Goal: Check status: Check status

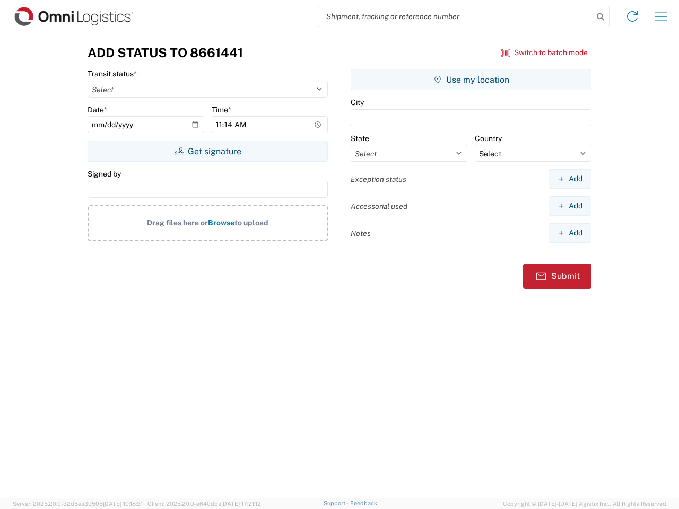
click at [455, 16] on input "search" at bounding box center [455, 16] width 275 height 20
click at [600, 17] on icon at bounding box center [600, 17] width 15 height 15
click at [632, 16] on icon at bounding box center [631, 16] width 17 height 17
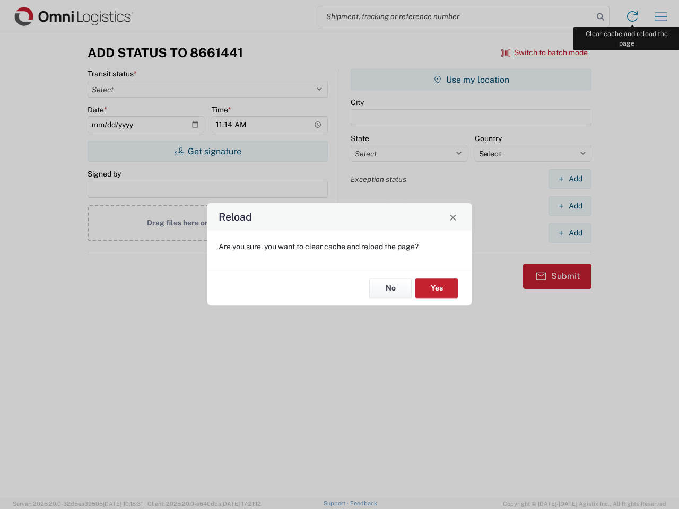
click at [661, 16] on div "Reload Are you sure, you want to clear cache and reload the page? No Yes" at bounding box center [339, 254] width 679 height 509
click at [544, 52] on div "Reload Are you sure, you want to clear cache and reload the page? No Yes" at bounding box center [339, 254] width 679 height 509
click at [207, 151] on div "Reload Are you sure, you want to clear cache and reload the page? No Yes" at bounding box center [339, 254] width 679 height 509
click at [471, 80] on div "Reload Are you sure, you want to clear cache and reload the page? No Yes" at bounding box center [339, 254] width 679 height 509
click at [569, 179] on div "Reload Are you sure, you want to clear cache and reload the page? No Yes" at bounding box center [339, 254] width 679 height 509
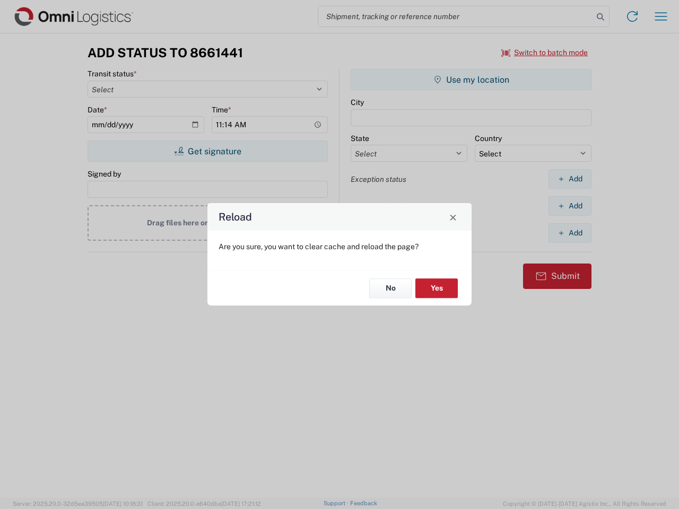
click at [569, 206] on div "Reload Are you sure, you want to clear cache and reload the page? No Yes" at bounding box center [339, 254] width 679 height 509
click at [569, 233] on div "Reload Are you sure, you want to clear cache and reload the page? No Yes" at bounding box center [339, 254] width 679 height 509
